Goal: Find specific page/section: Find specific page/section

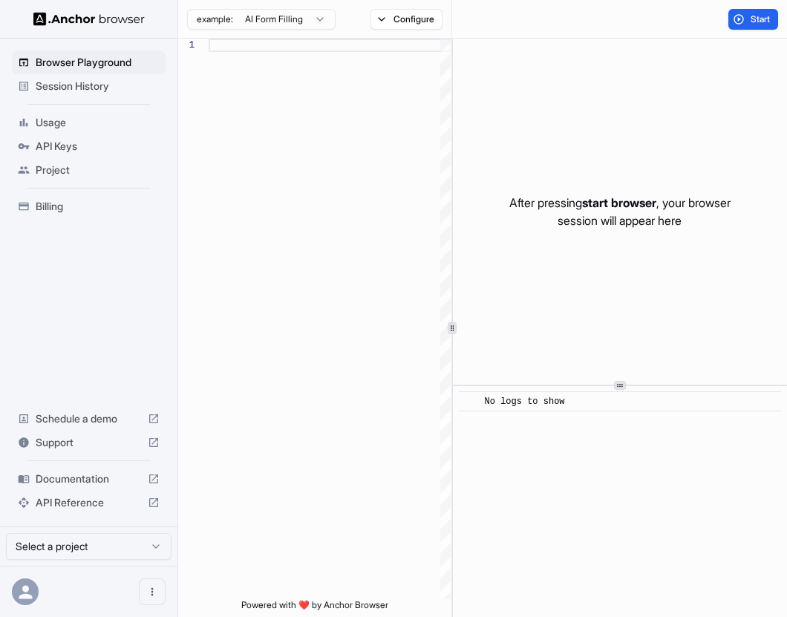
scroll to position [94, 0]
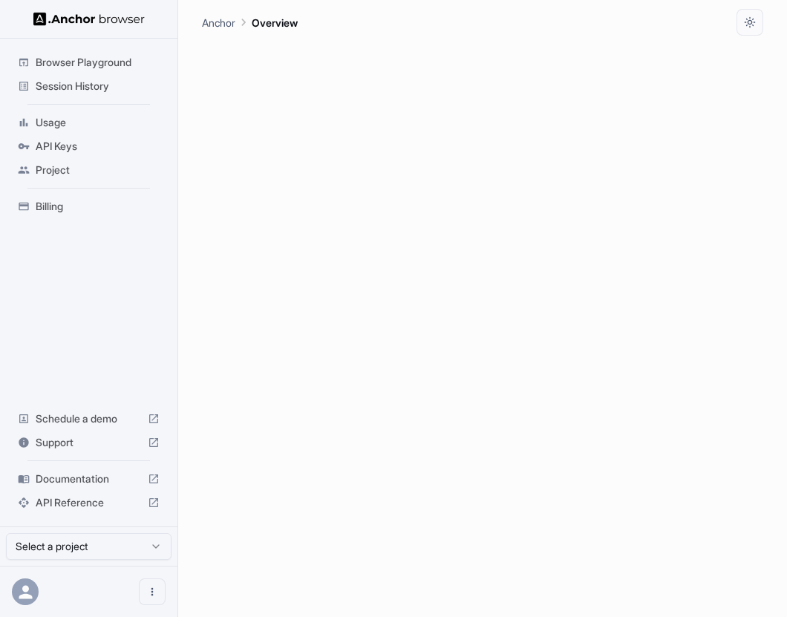
click at [121, 125] on span "Usage" at bounding box center [98, 122] width 124 height 15
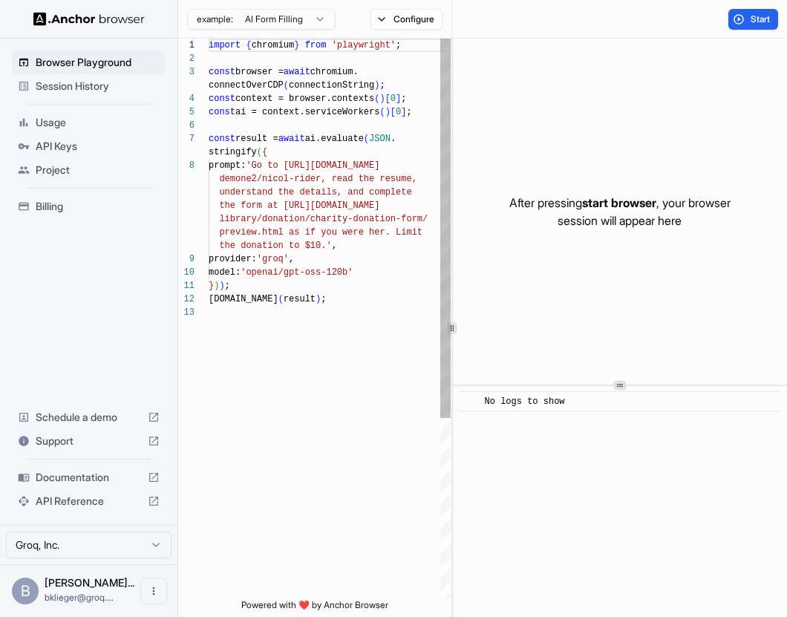
scroll to position [94, 0]
click at [112, 125] on span "Usage" at bounding box center [98, 122] width 124 height 15
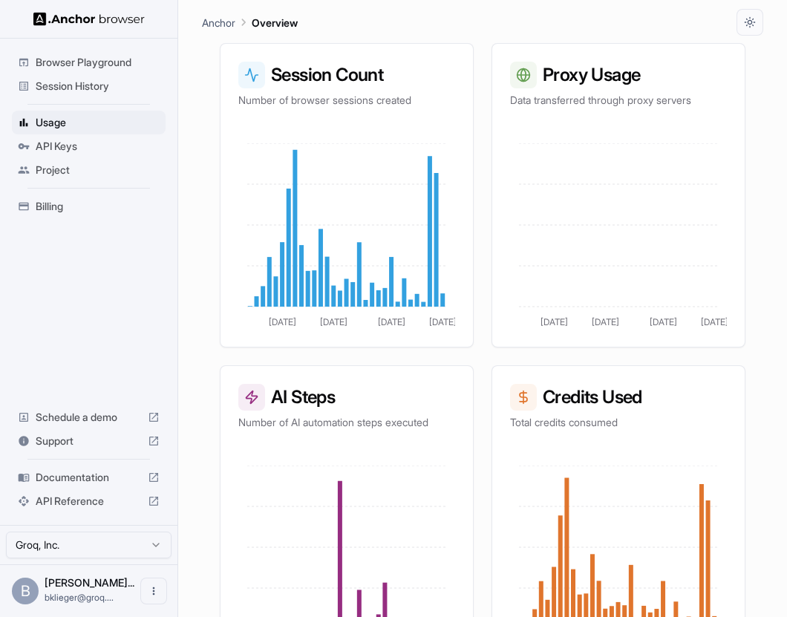
scroll to position [460, 0]
